Goal: Information Seeking & Learning: Learn about a topic

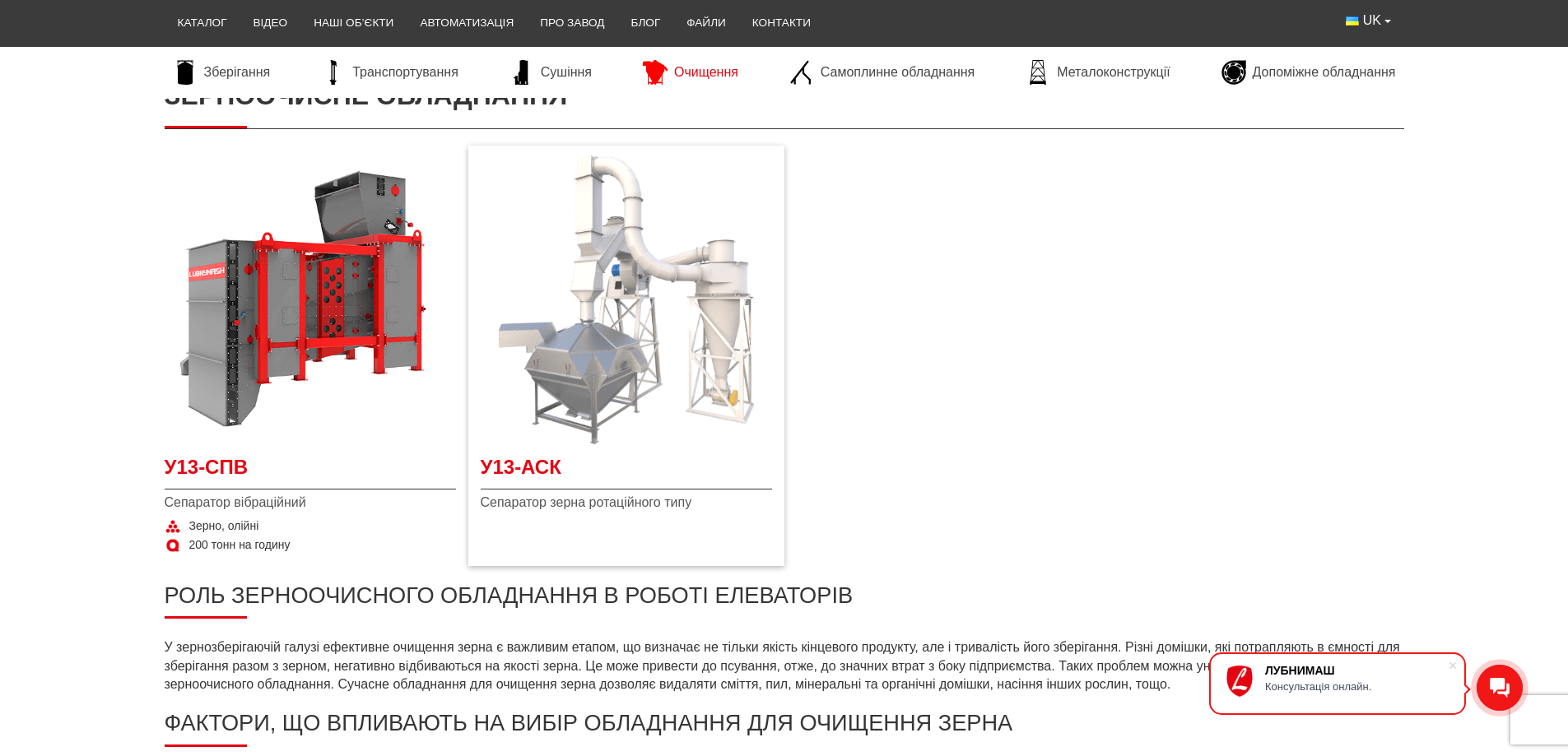
scroll to position [165, 0]
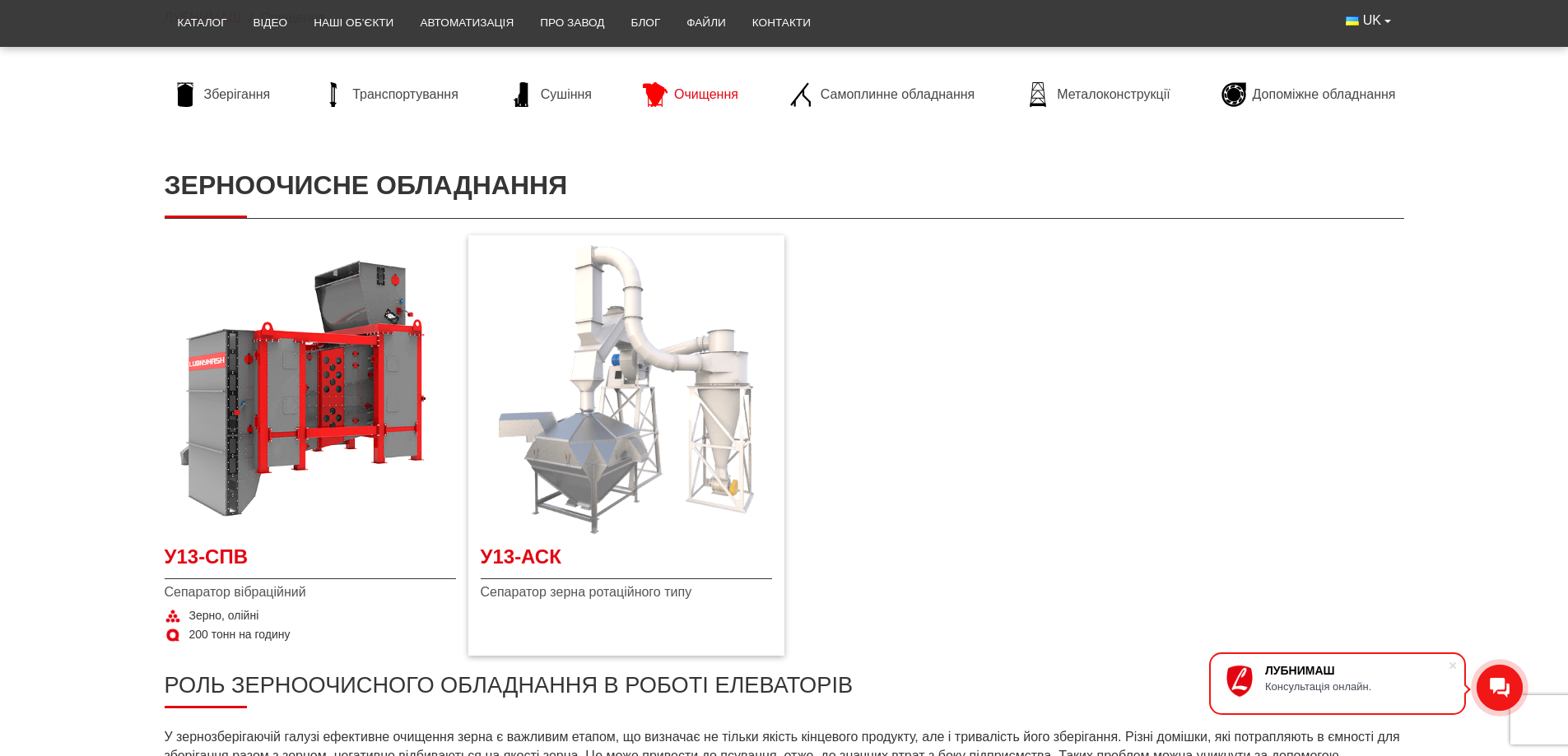
click at [616, 426] on img at bounding box center [627, 389] width 291 height 291
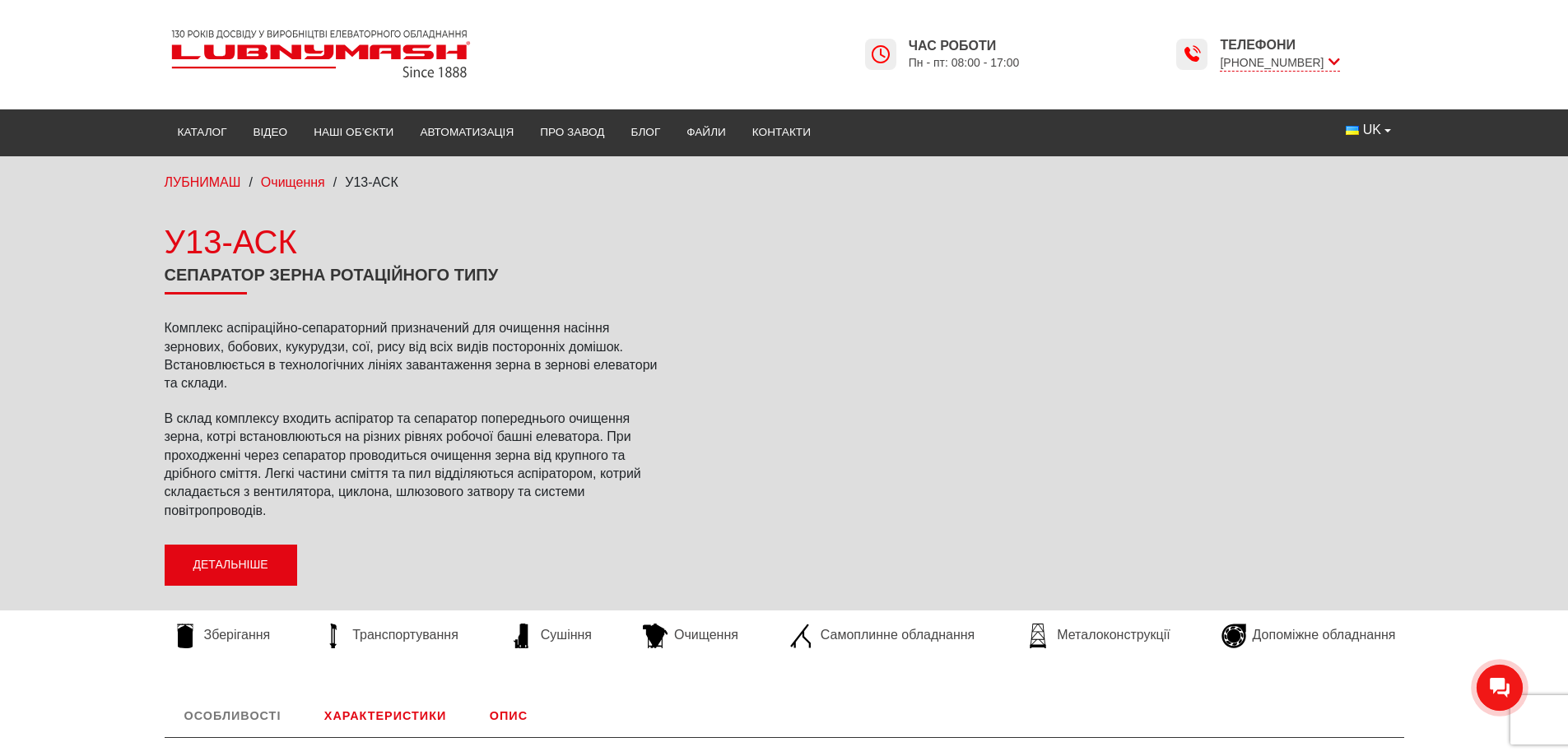
click at [245, 572] on link "Детальніше" at bounding box center [231, 565] width 133 height 41
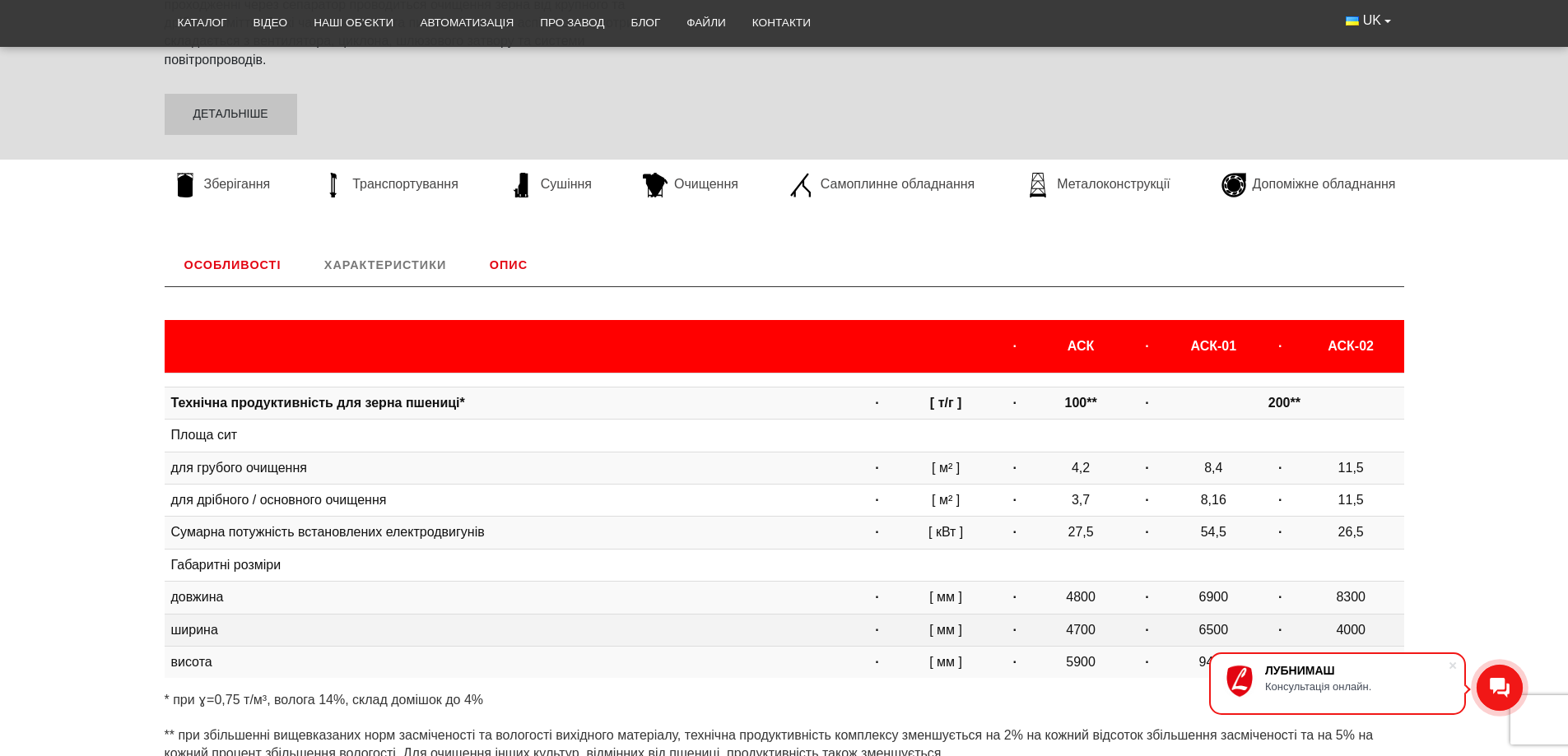
scroll to position [450, 0]
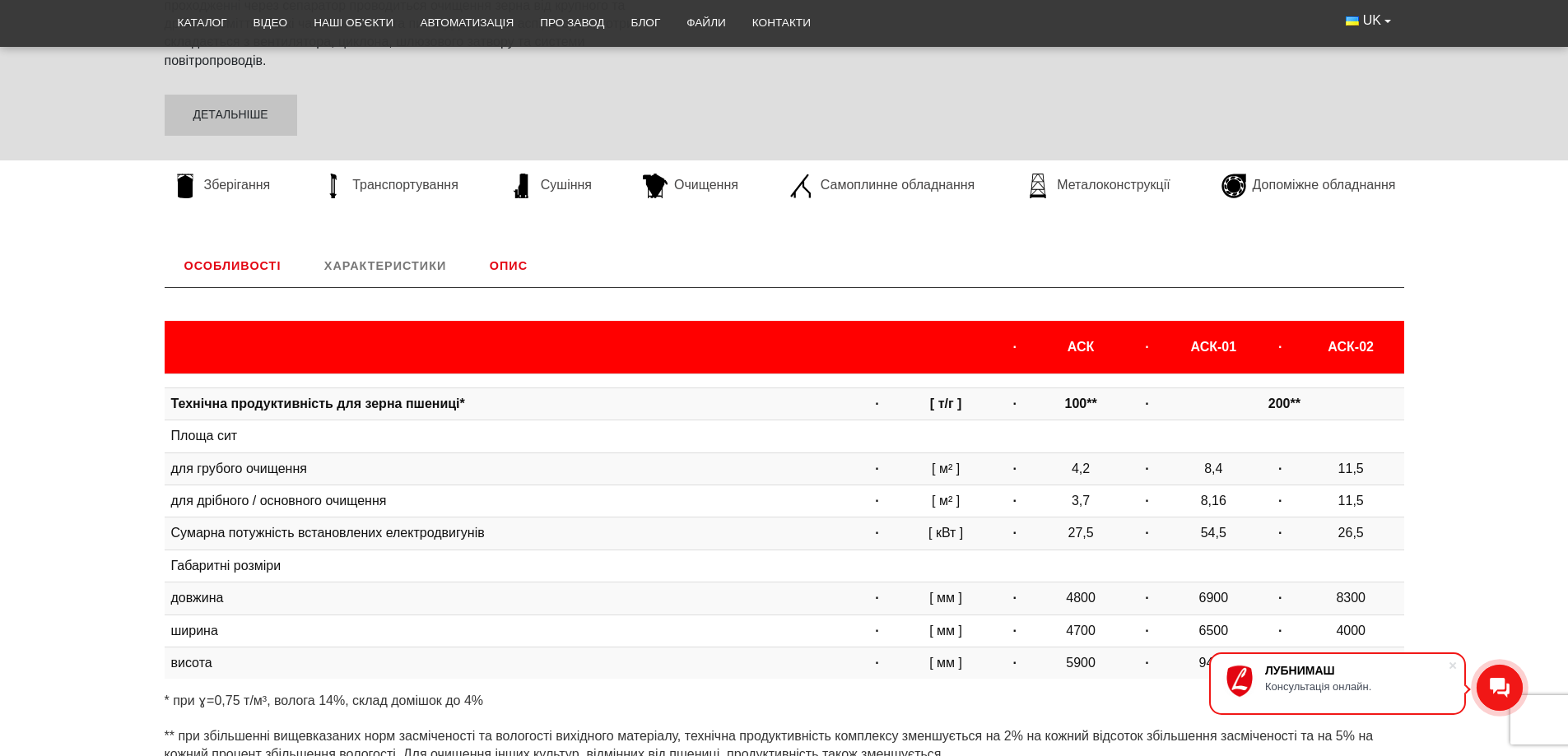
click at [60, 340] on div "Особливості Ротаційний сепаратор зерна — це важлива складова у сільськогосподар…" at bounding box center [784, 513] width 1568 height 537
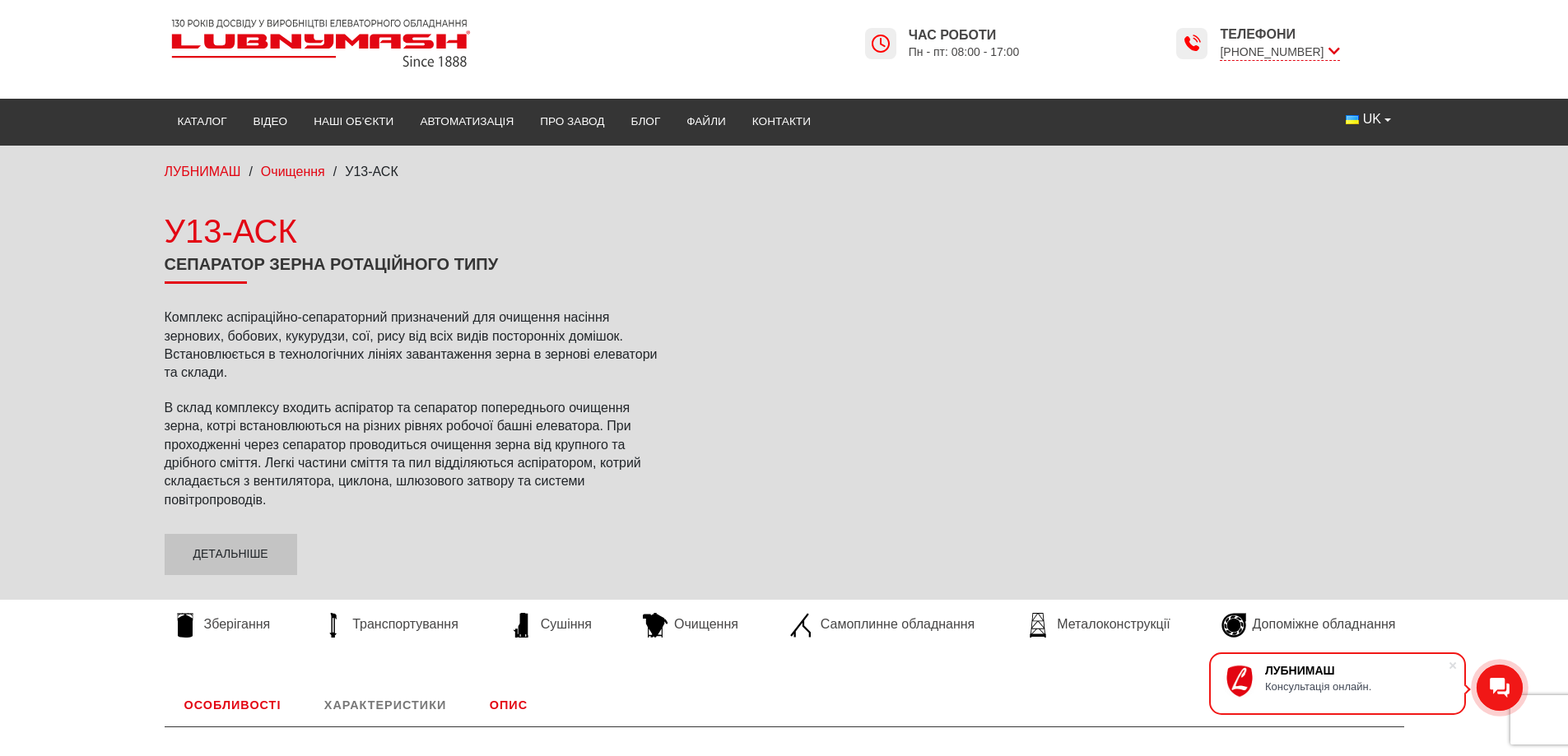
scroll to position [82, 0]
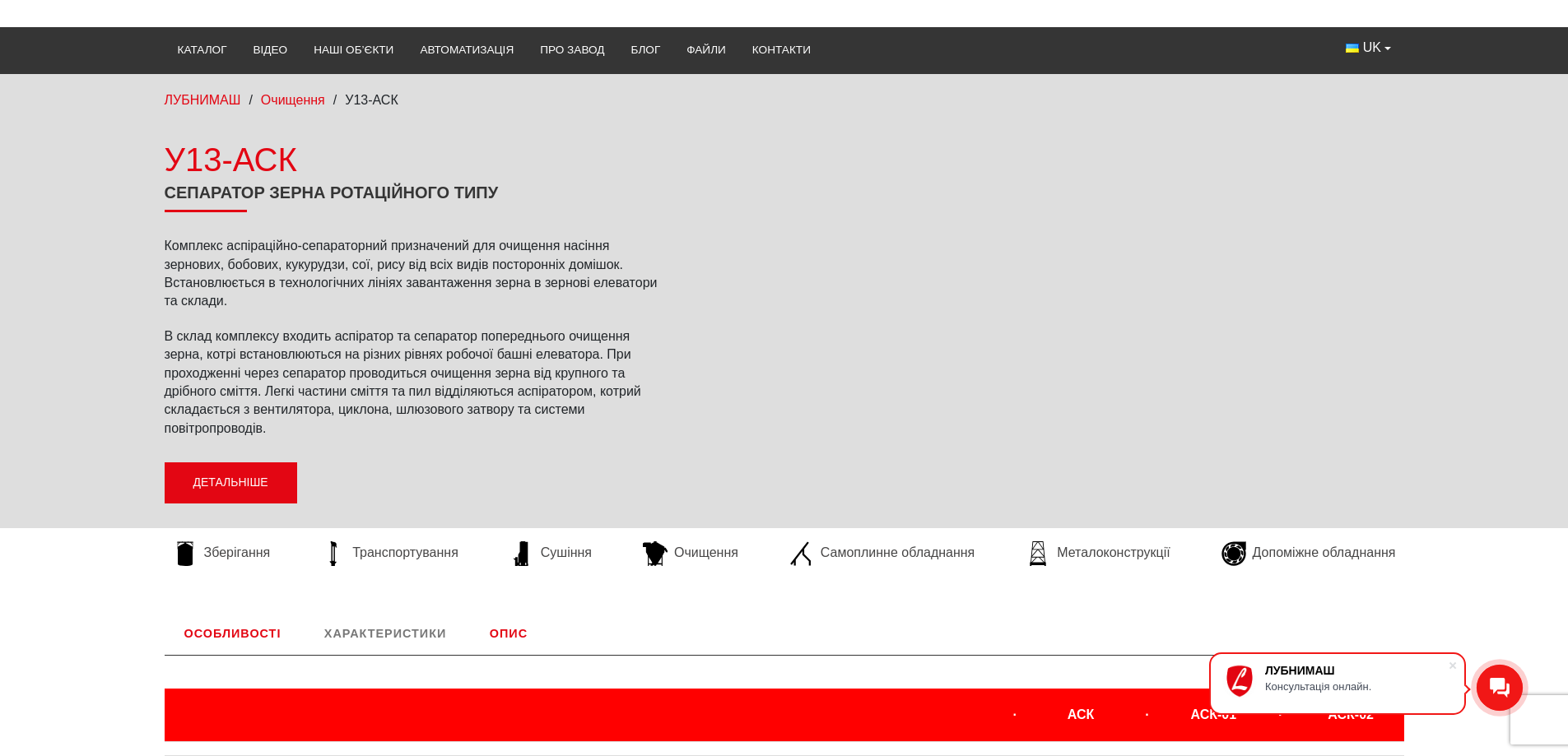
click at [227, 487] on link "Детальніше" at bounding box center [231, 483] width 133 height 41
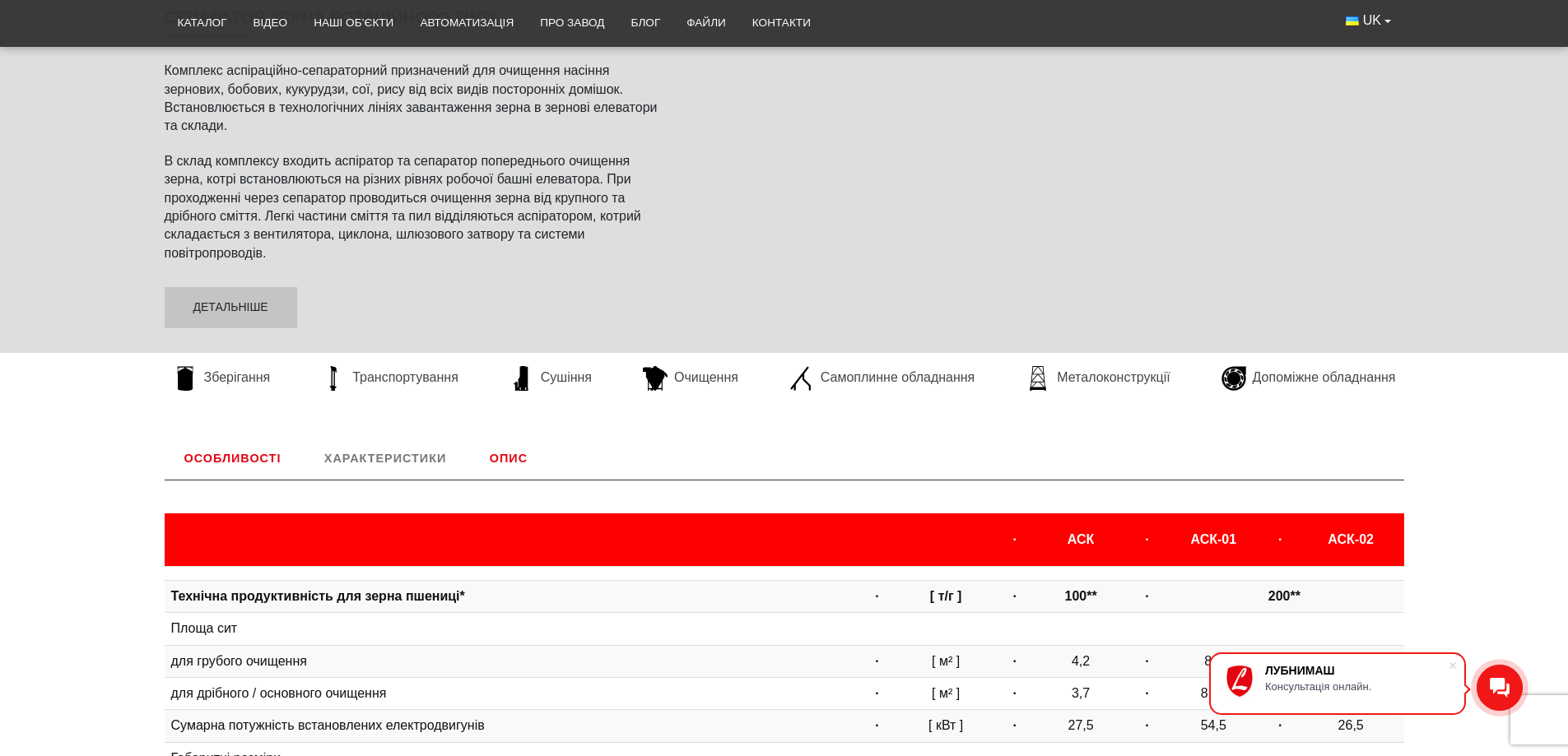
scroll to position [225, 0]
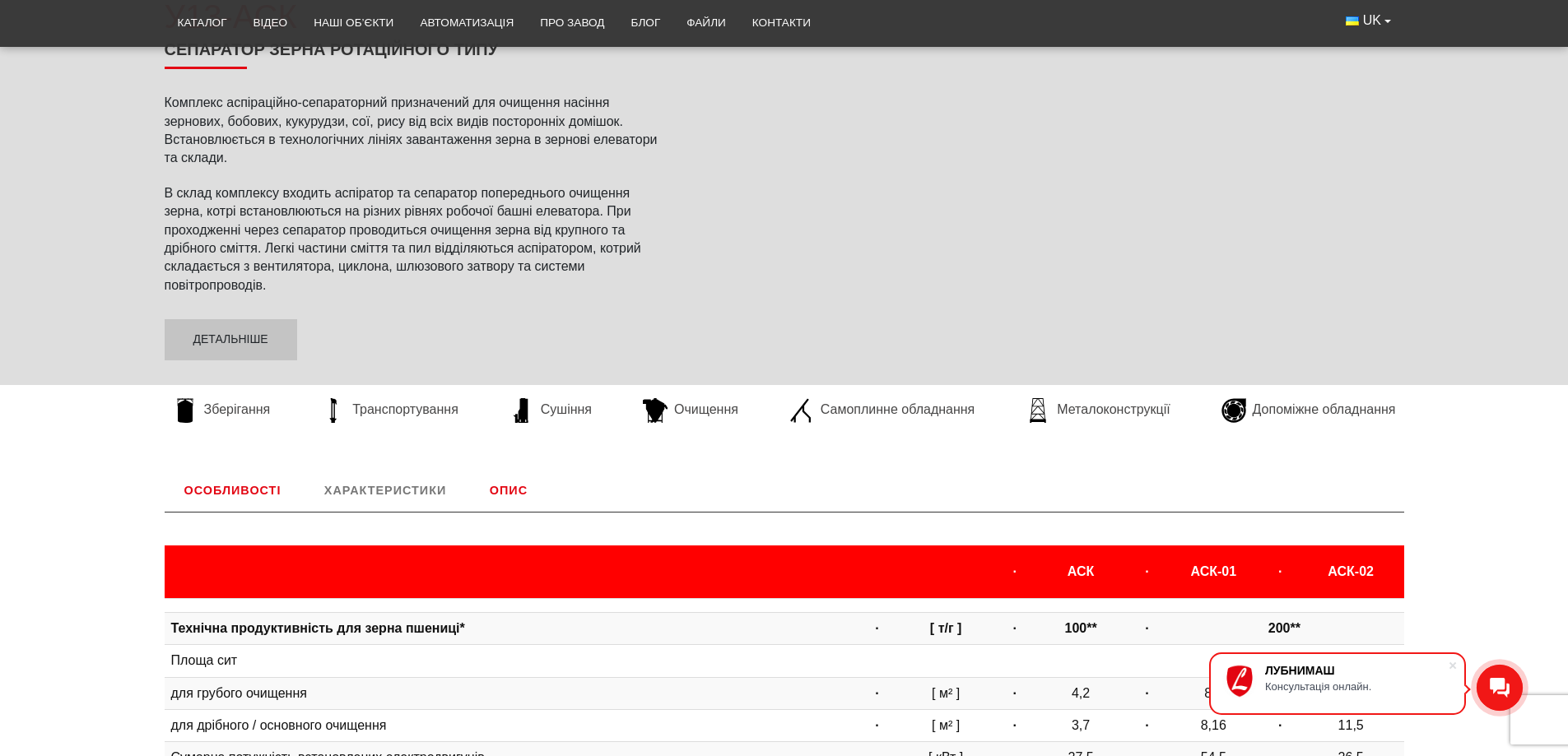
click at [502, 489] on link "Опис" at bounding box center [508, 490] width 77 height 43
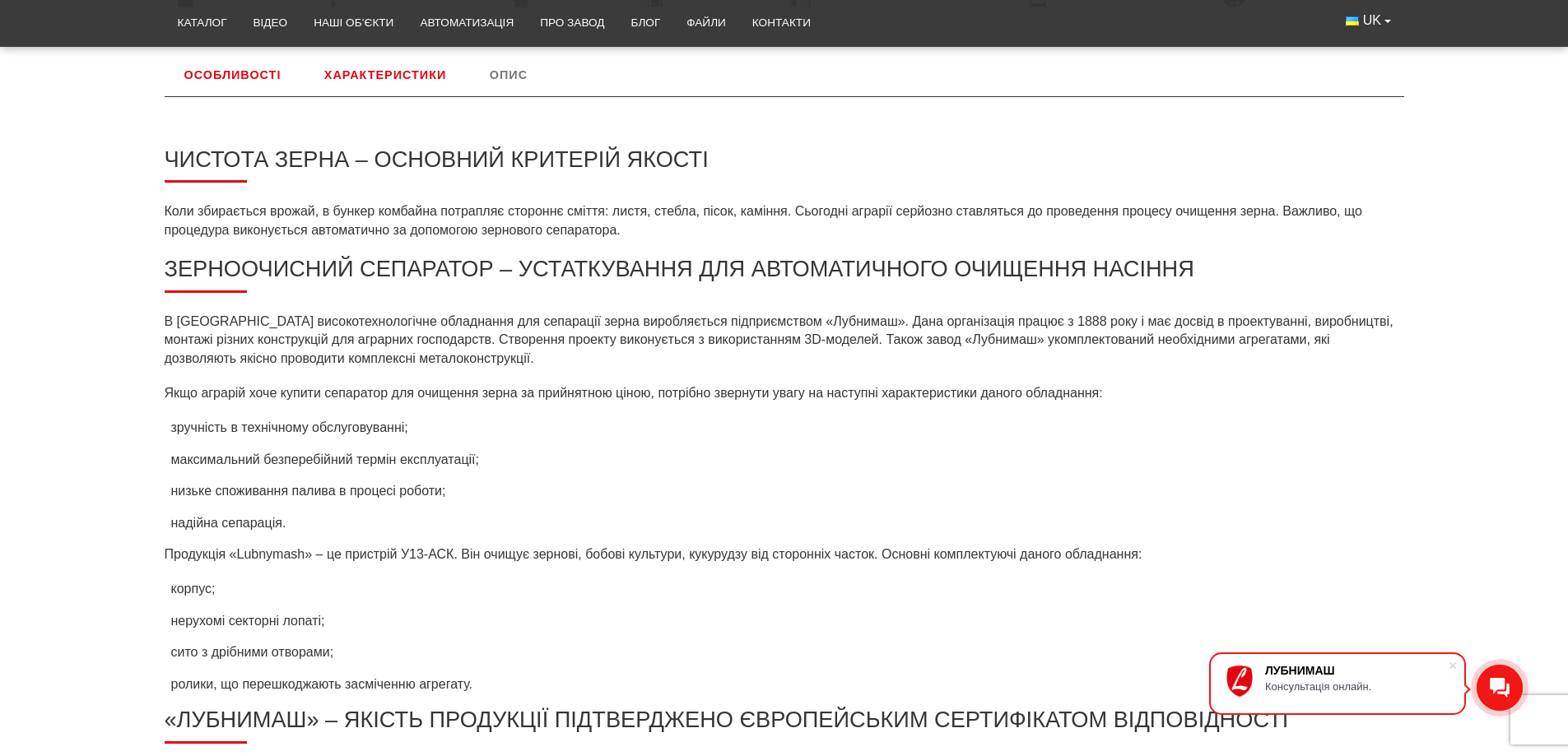
scroll to position [637, 0]
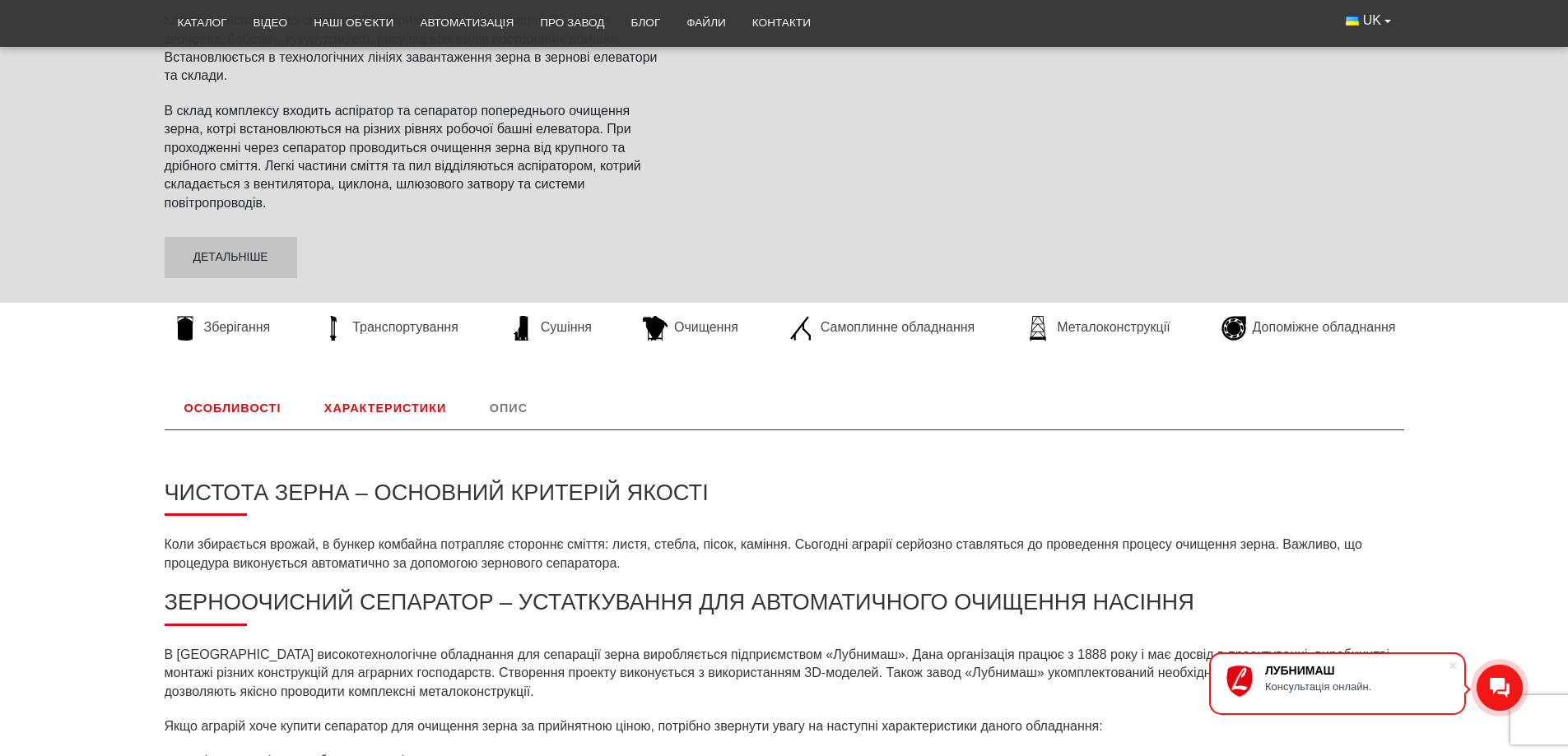
click at [418, 409] on link "Характеристики" at bounding box center [385, 408] width 161 height 43
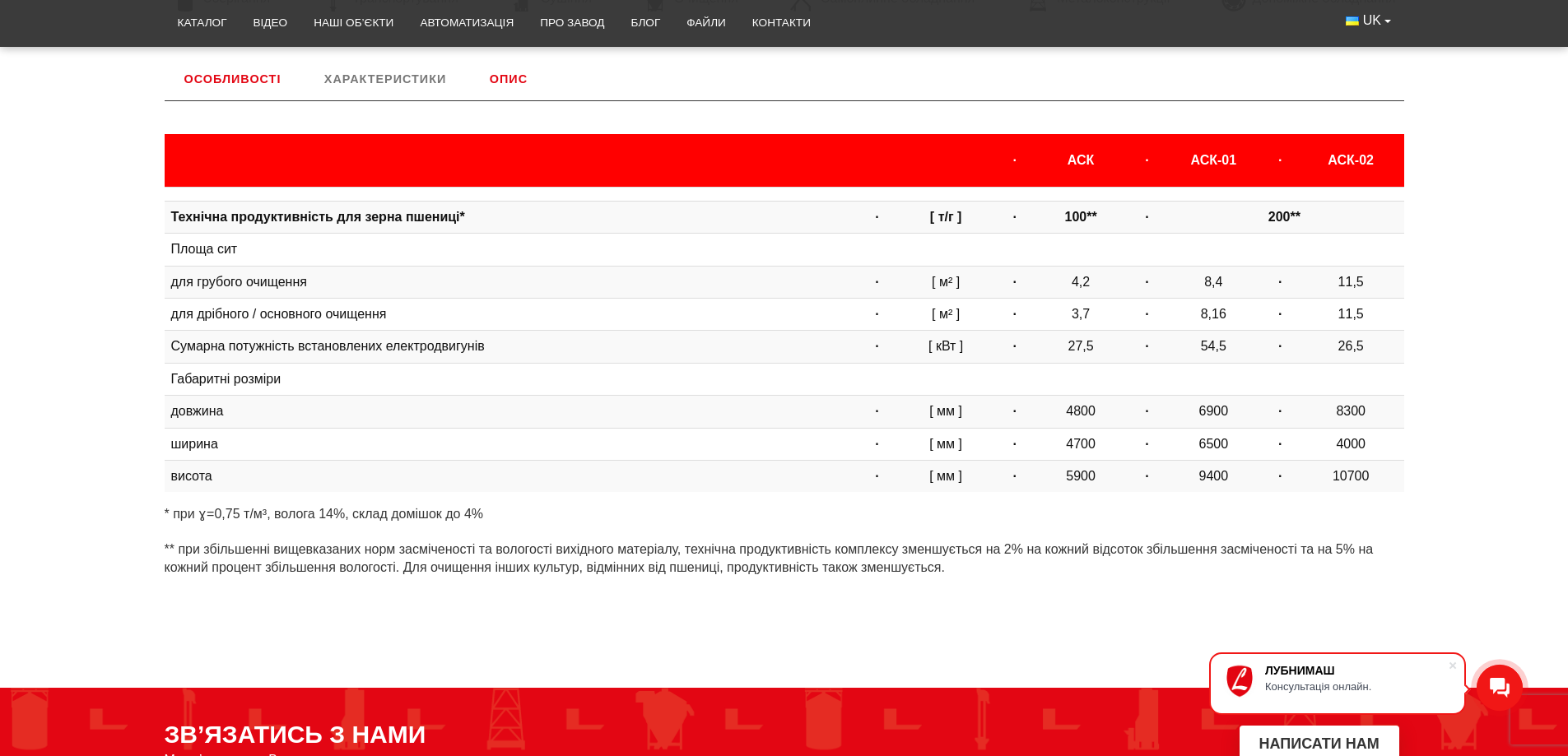
click at [257, 73] on link "Особливості" at bounding box center [232, 79] width 136 height 43
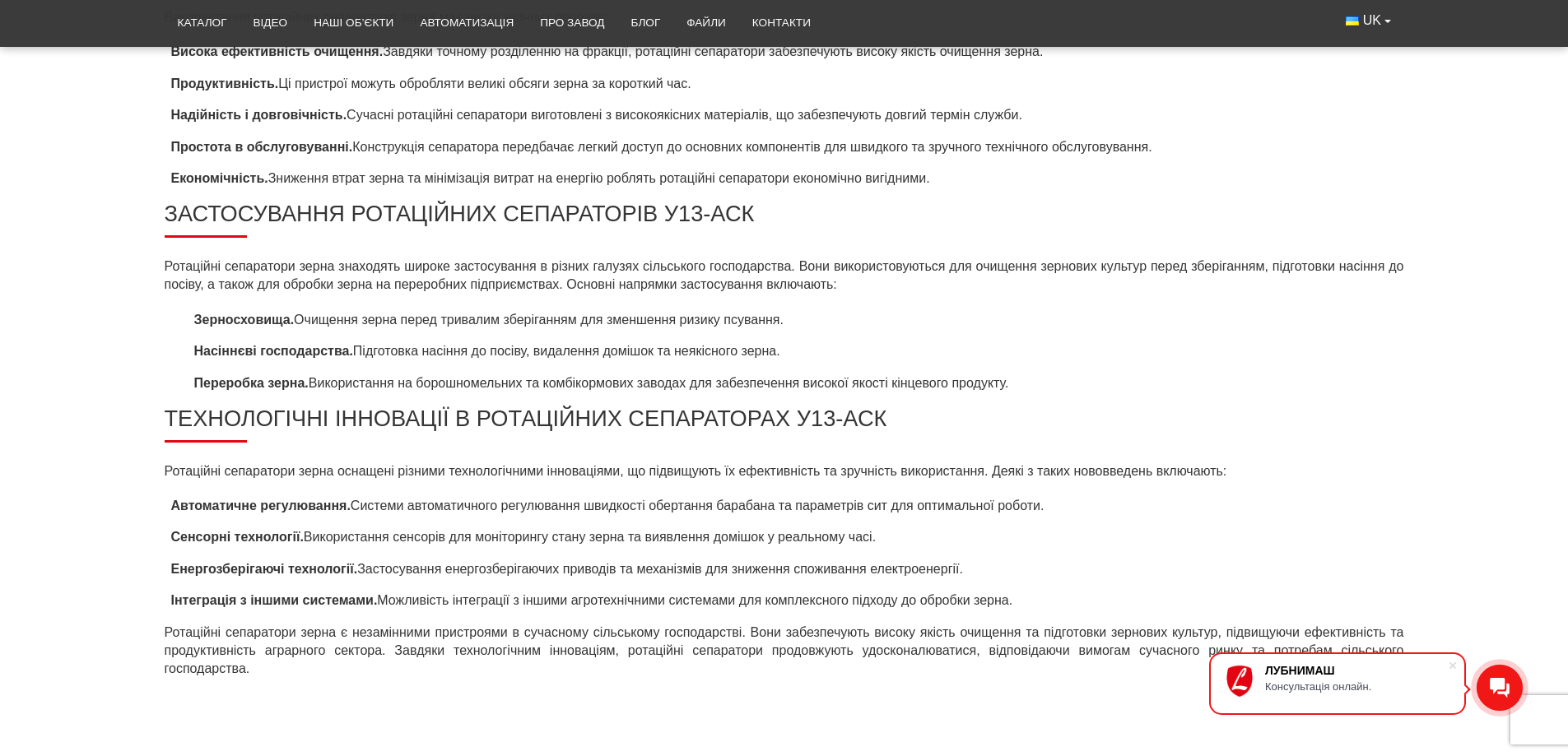
scroll to position [1048, 0]
